Goal: Navigation & Orientation: Find specific page/section

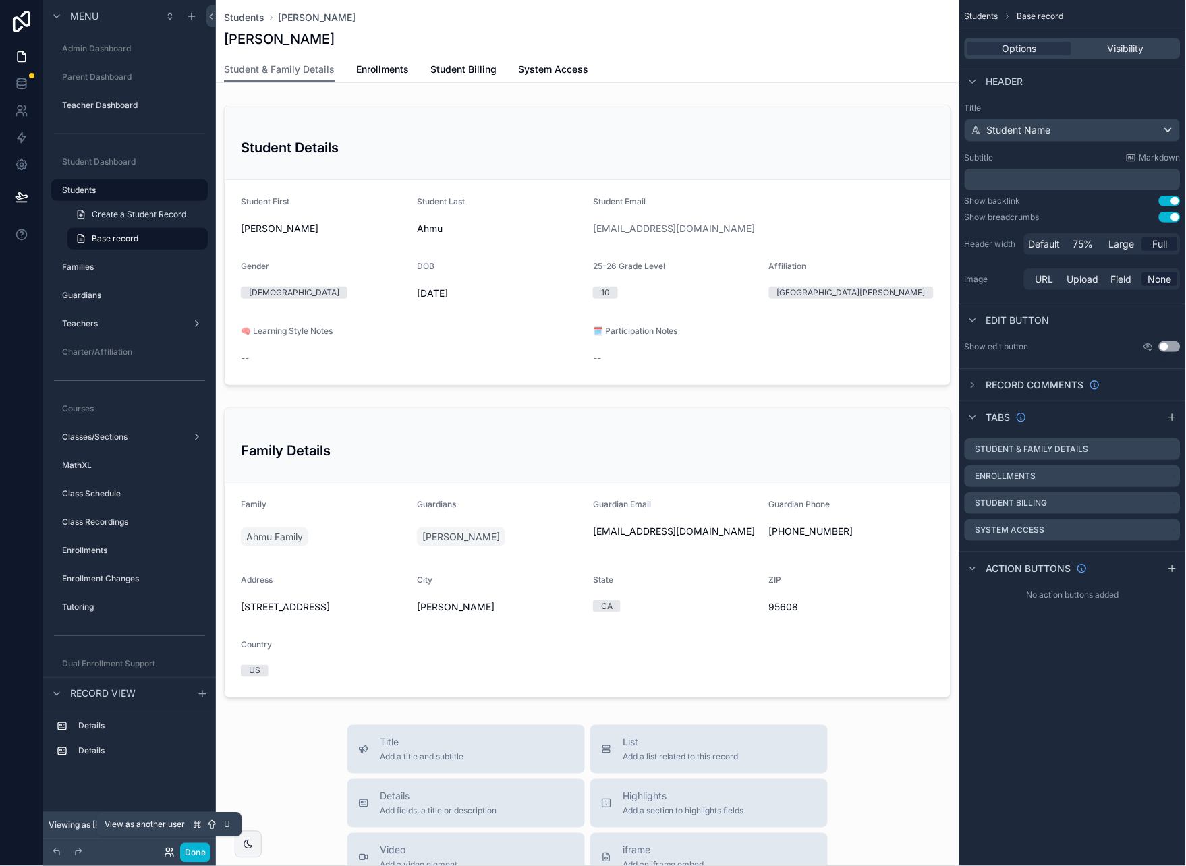
click at [168, 852] on icon at bounding box center [167, 850] width 3 height 3
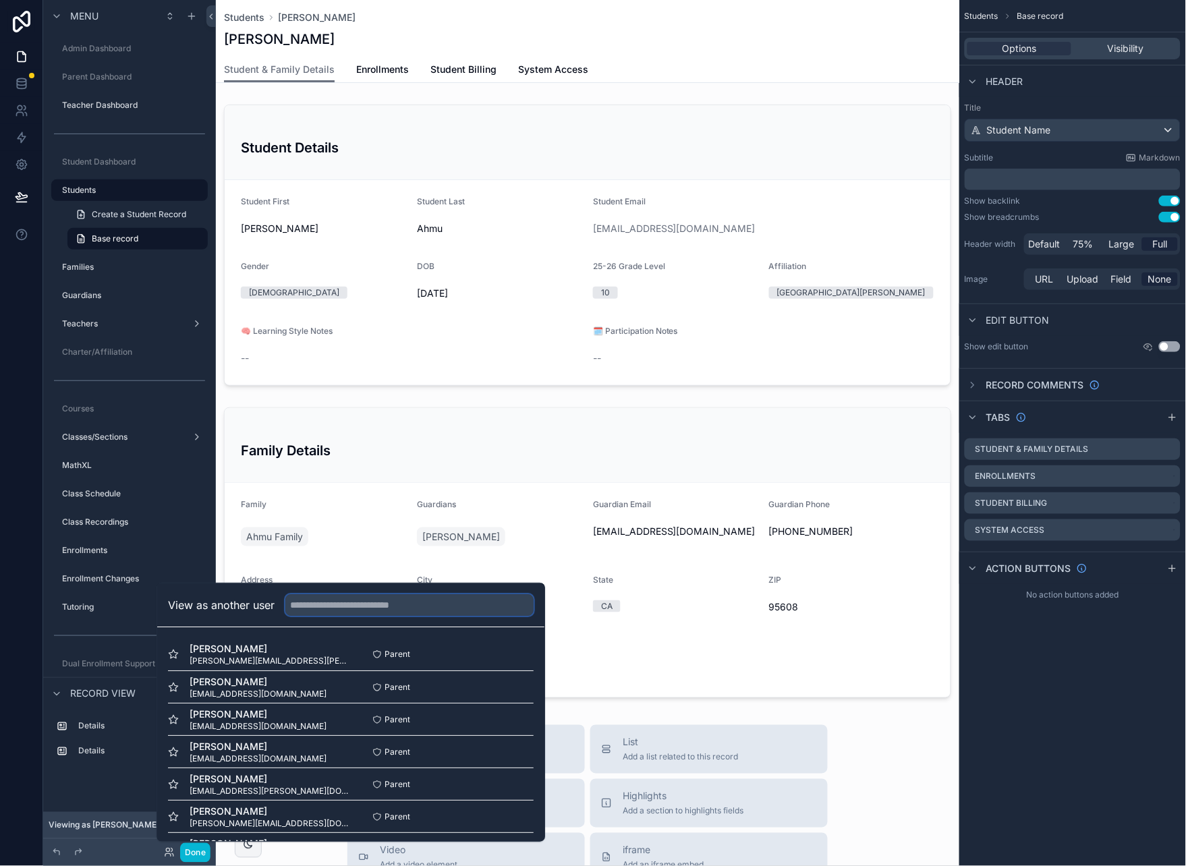
click at [379, 607] on input "text" at bounding box center [409, 605] width 248 height 22
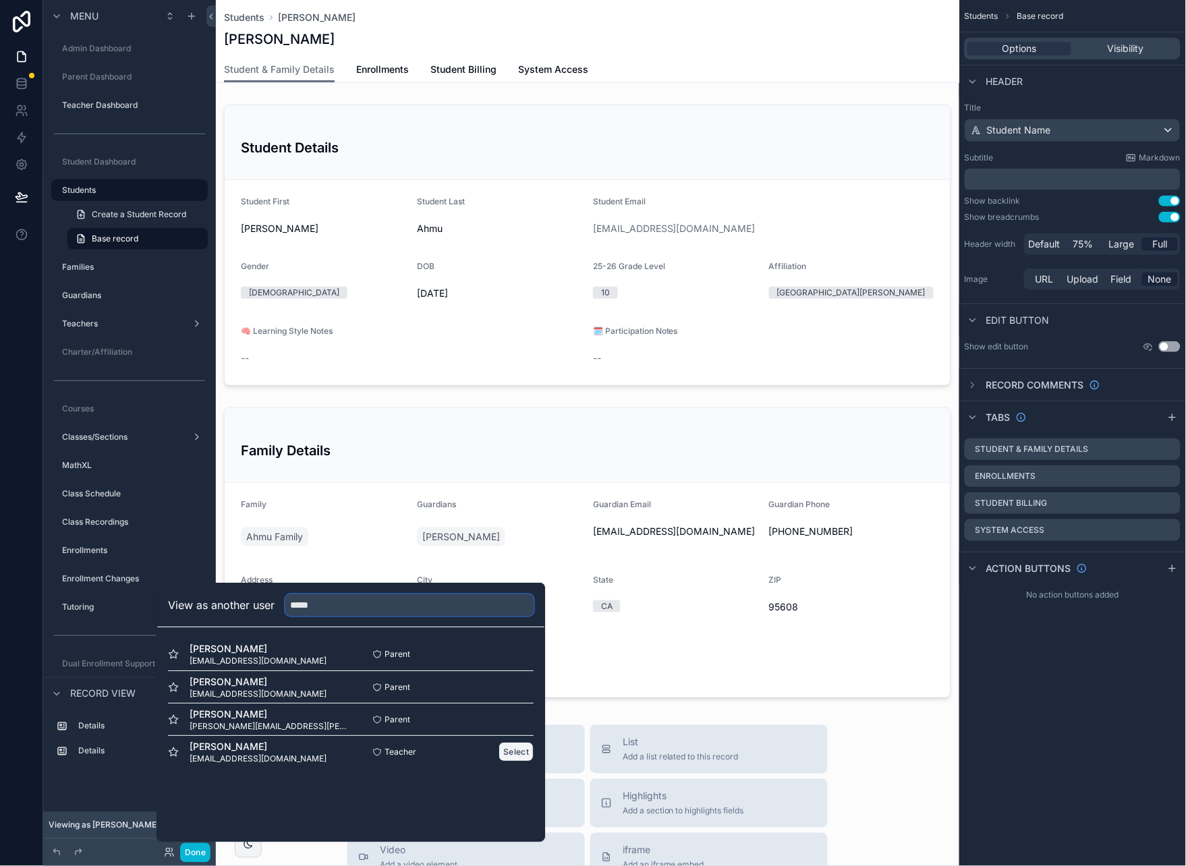
type input "*****"
click at [522, 754] on button "Select" at bounding box center [516, 752] width 35 height 20
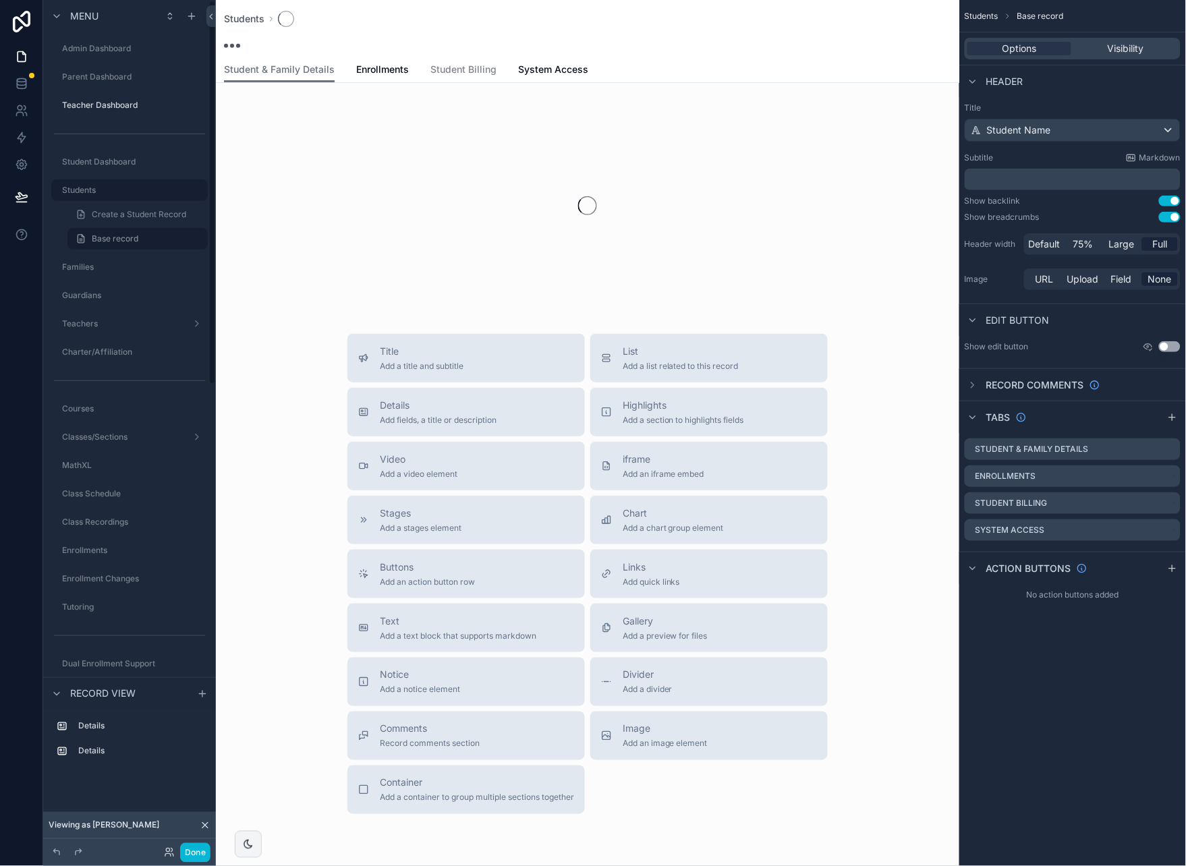
click at [87, 106] on label "Teacher Dashboard" at bounding box center [133, 105] width 143 height 11
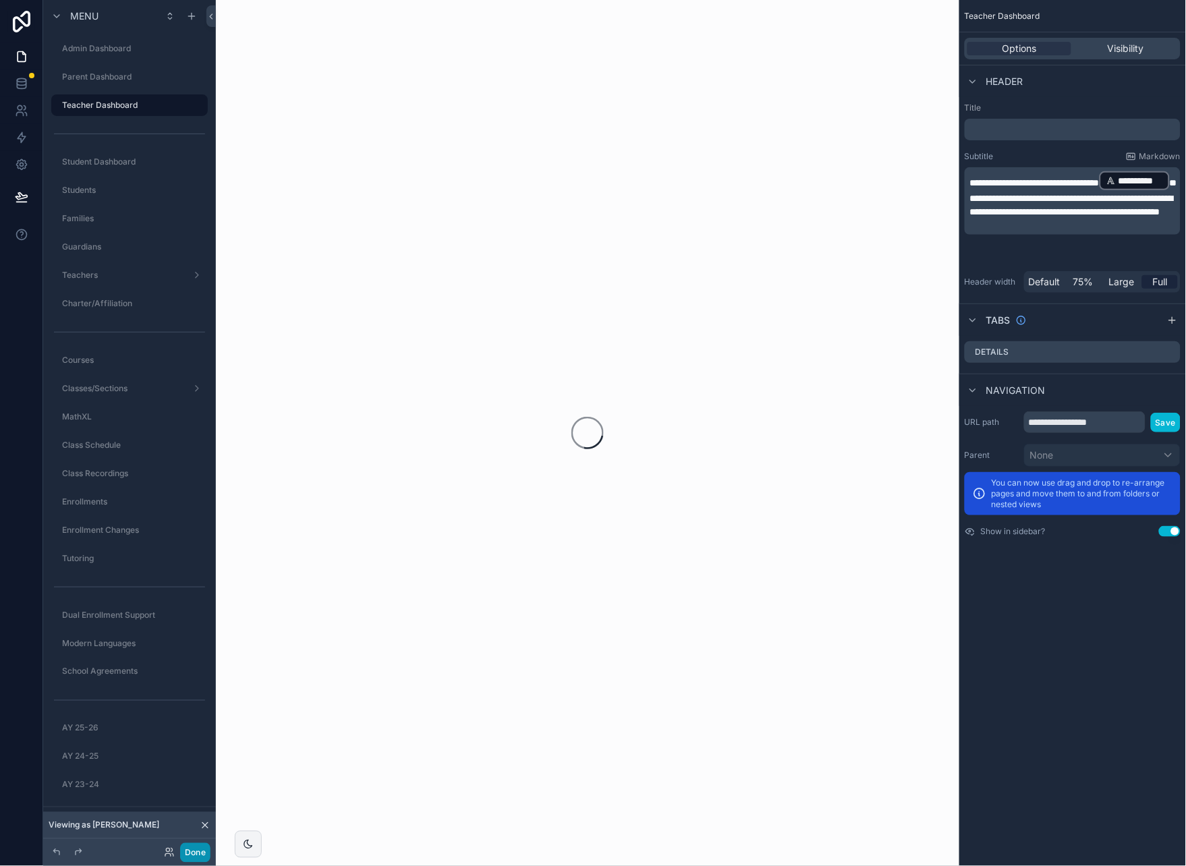
click at [199, 849] on button "Done" at bounding box center [195, 853] width 30 height 20
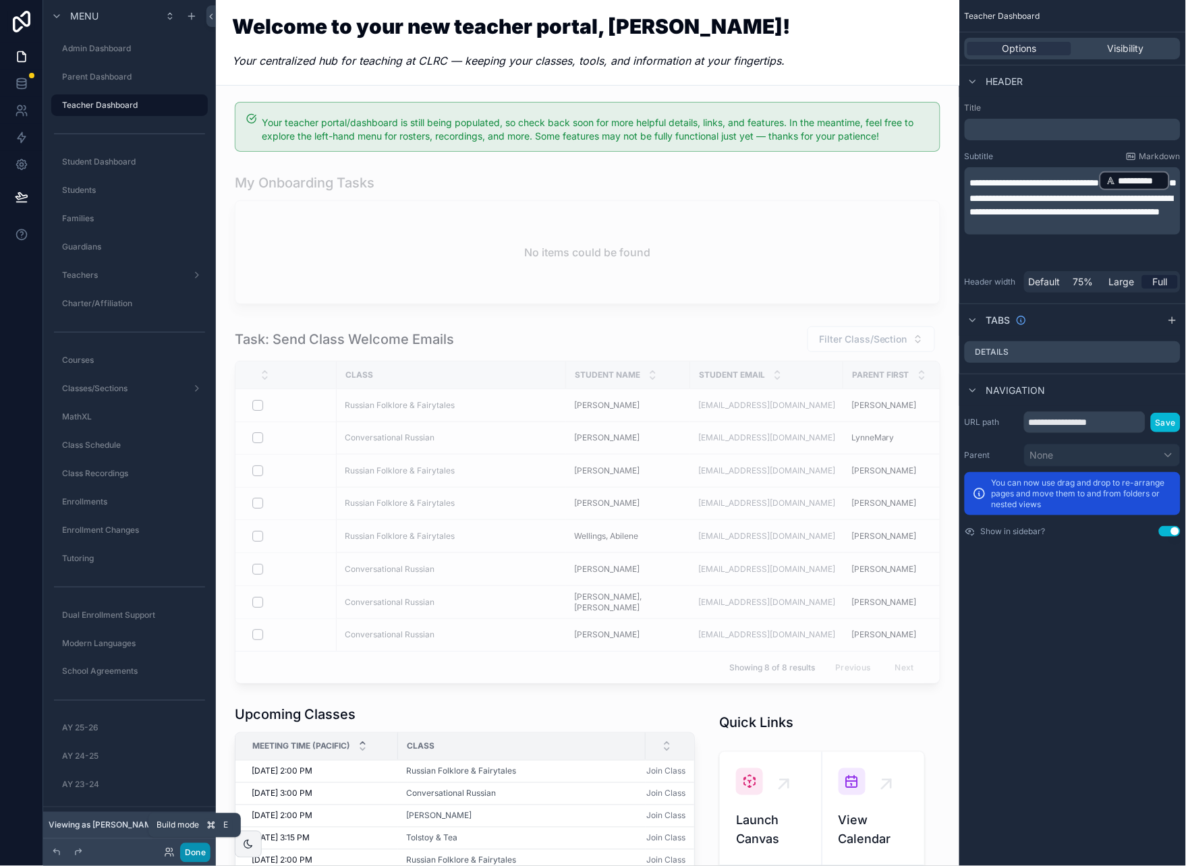
click at [200, 852] on button "Done" at bounding box center [195, 853] width 30 height 20
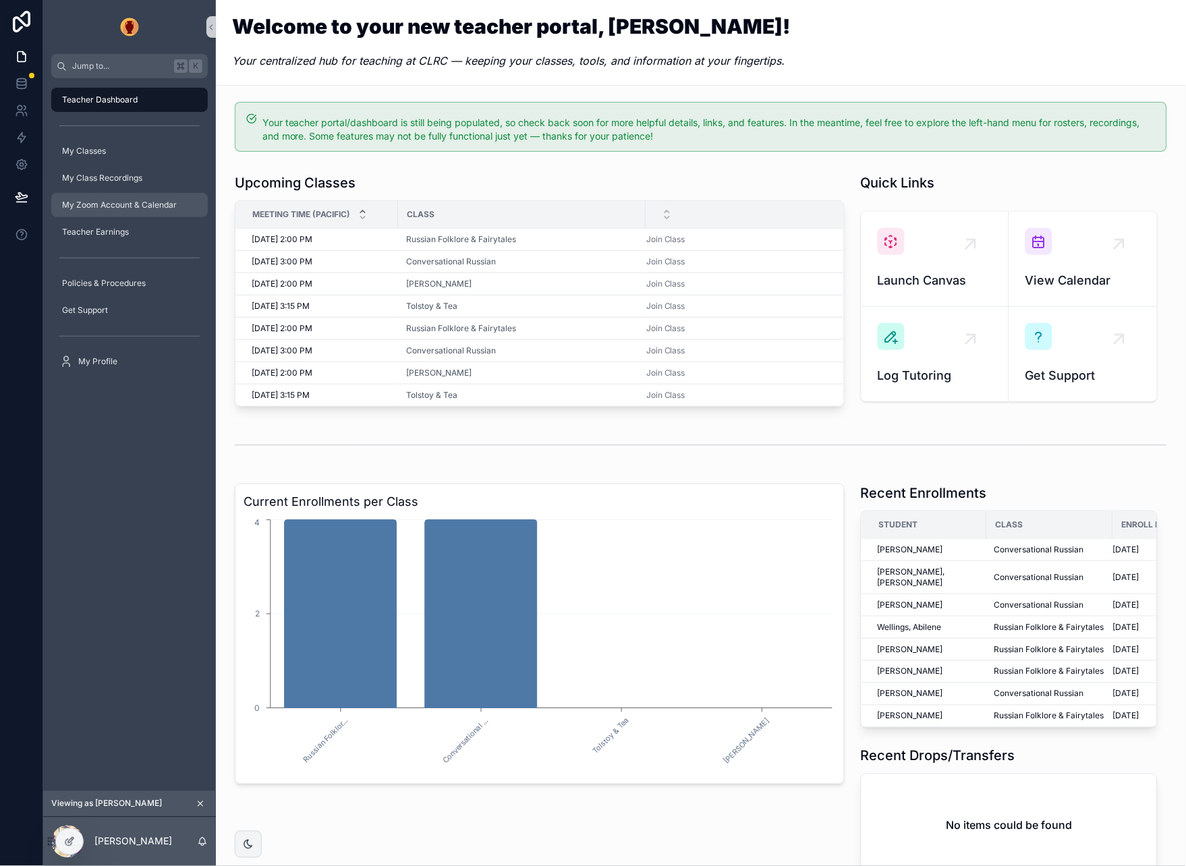
click at [103, 200] on span "My Zoom Account & Calendar" at bounding box center [119, 205] width 115 height 11
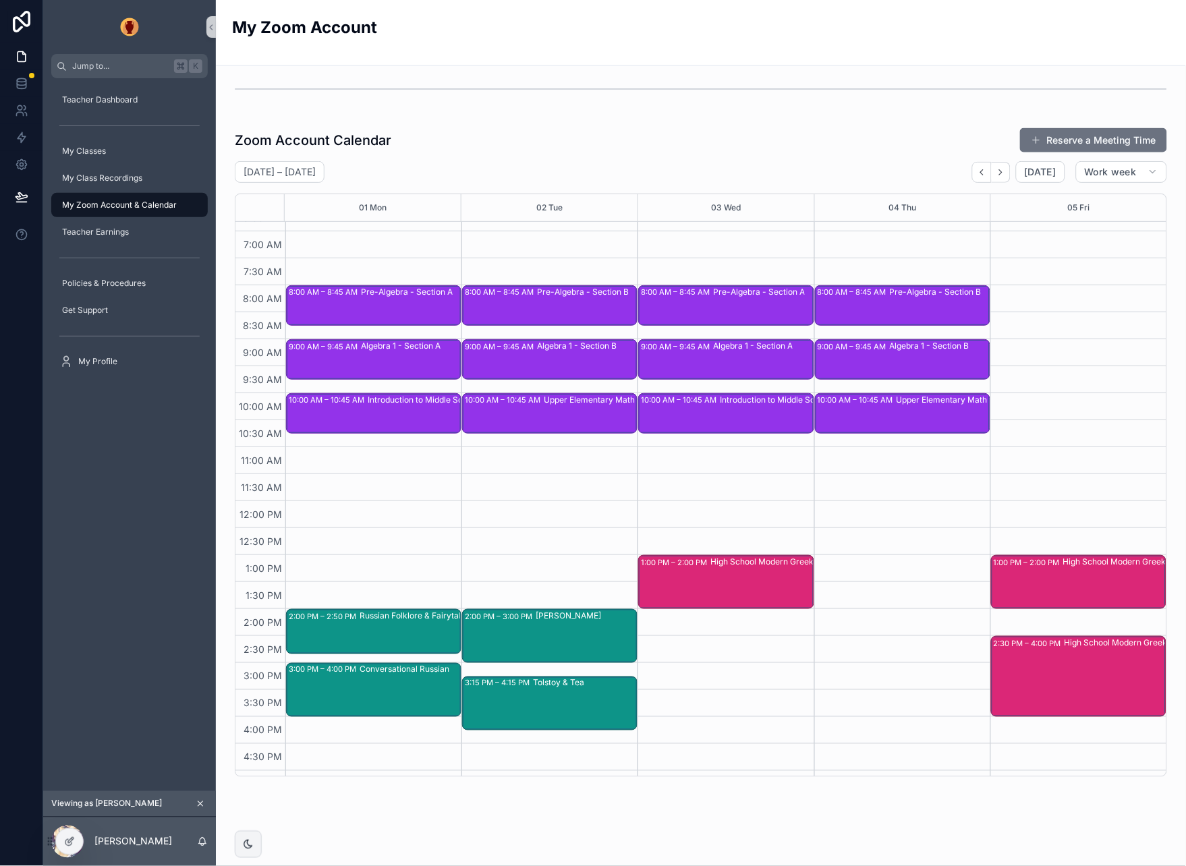
scroll to position [40, 0]
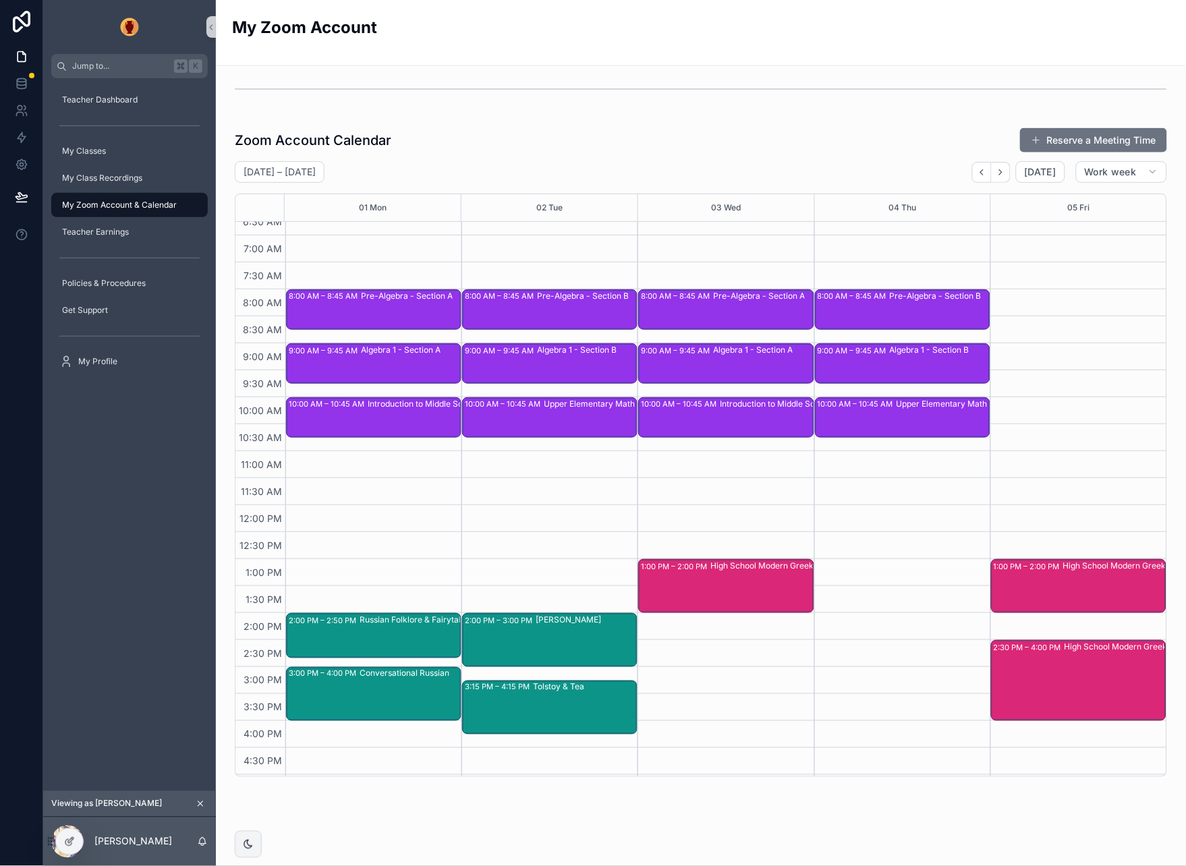
click at [134, 200] on span "My Zoom Account & Calendar" at bounding box center [119, 205] width 115 height 11
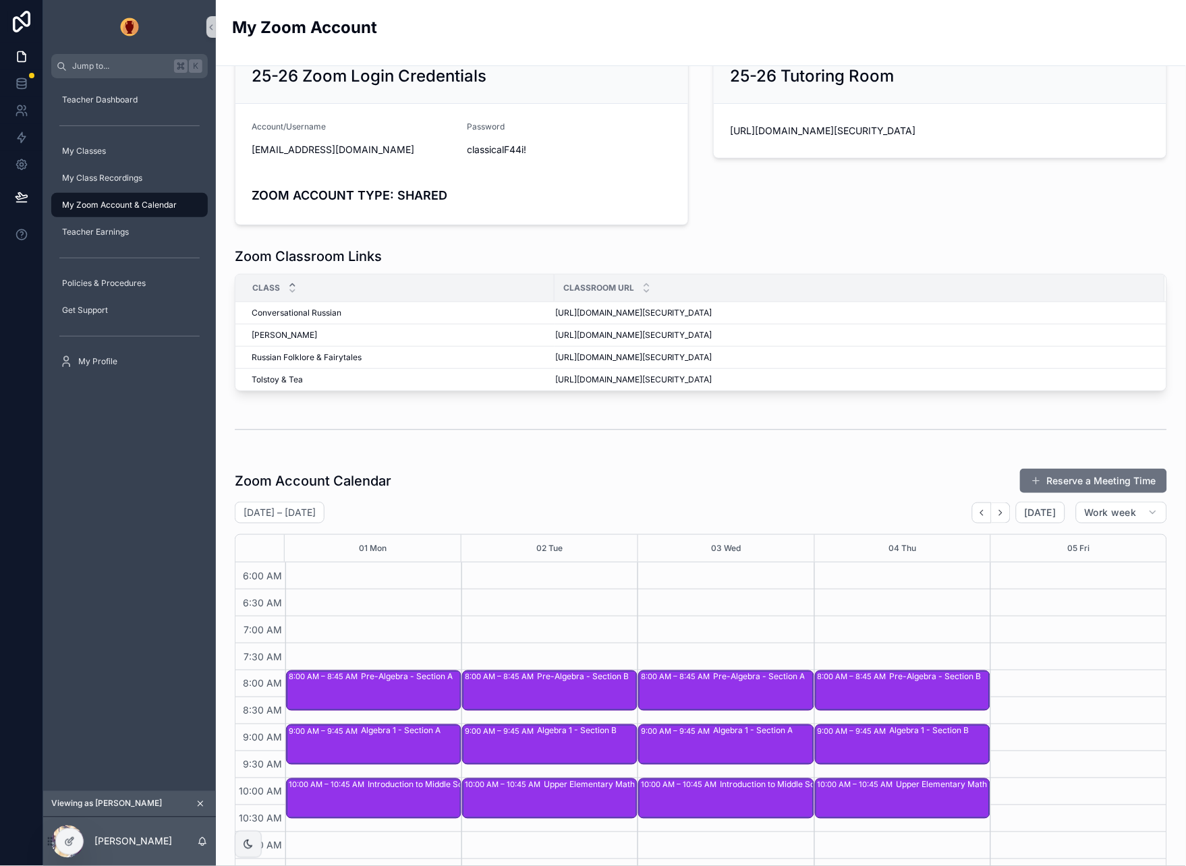
scroll to position [0, 0]
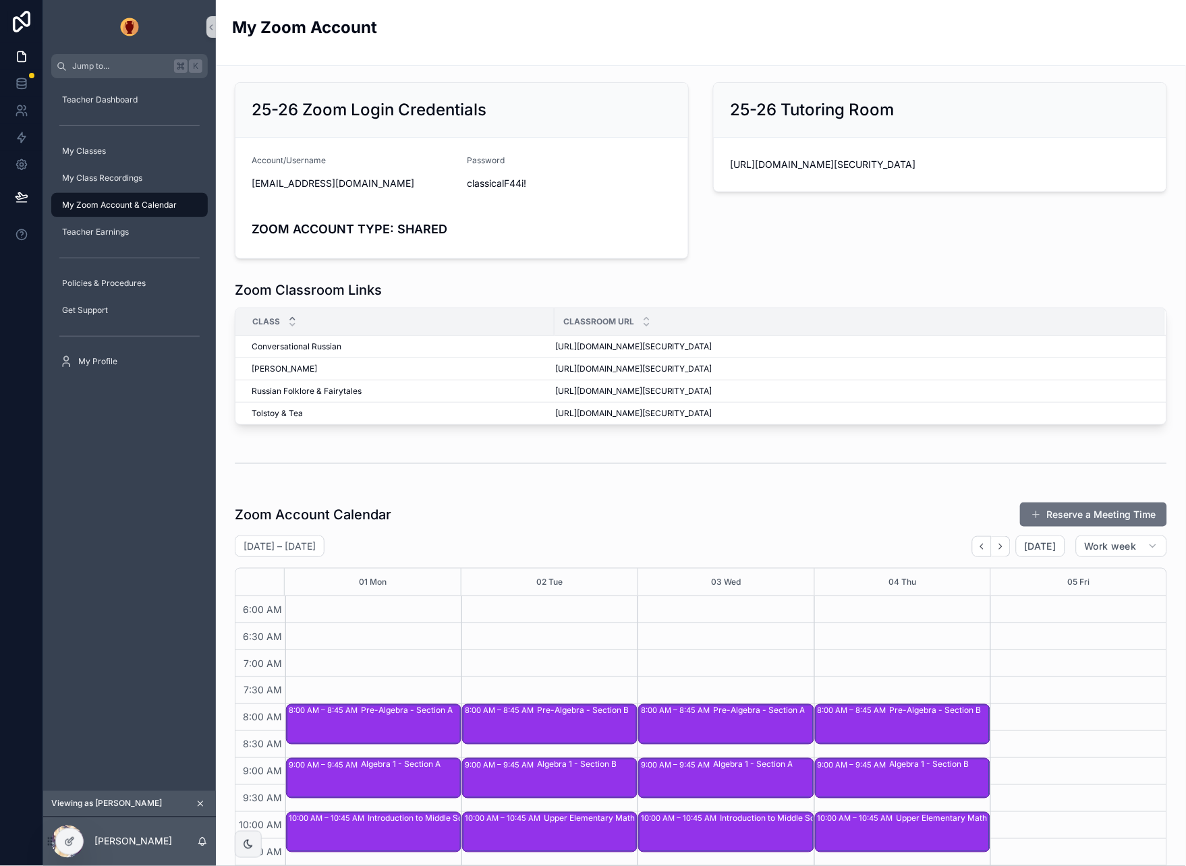
click at [8, 417] on div at bounding box center [21, 433] width 43 height 866
